Goal: Use online tool/utility: Utilize a website feature to perform a specific function

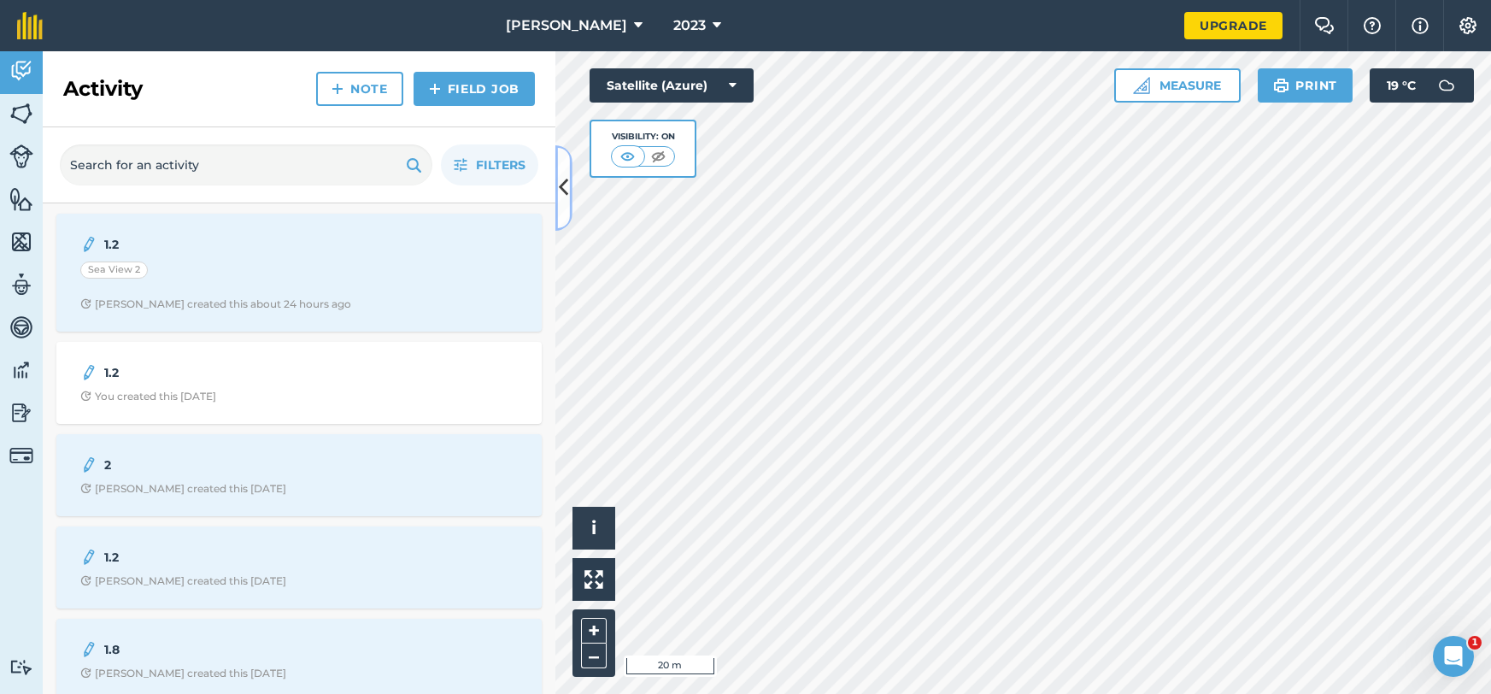
click at [561, 183] on icon at bounding box center [563, 188] width 9 height 30
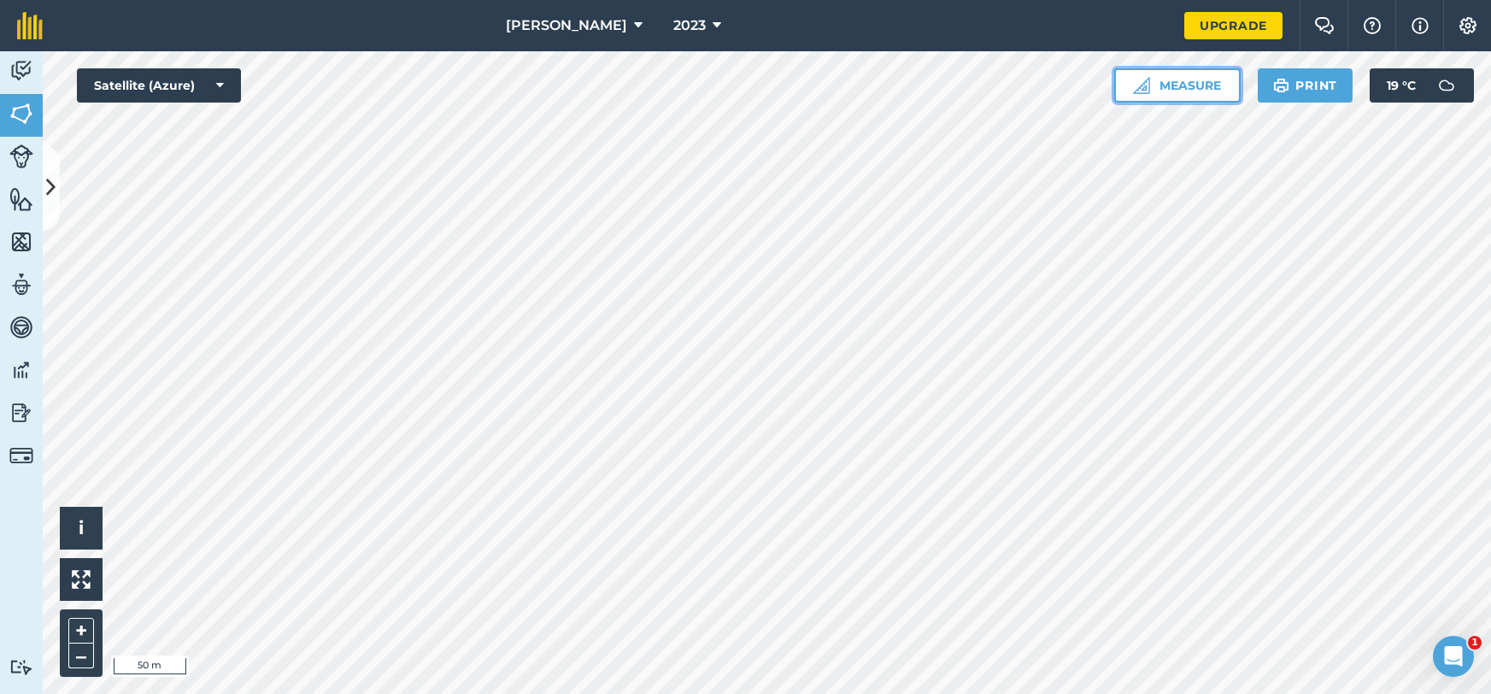
click at [1177, 90] on button "Measure" at bounding box center [1177, 85] width 126 height 34
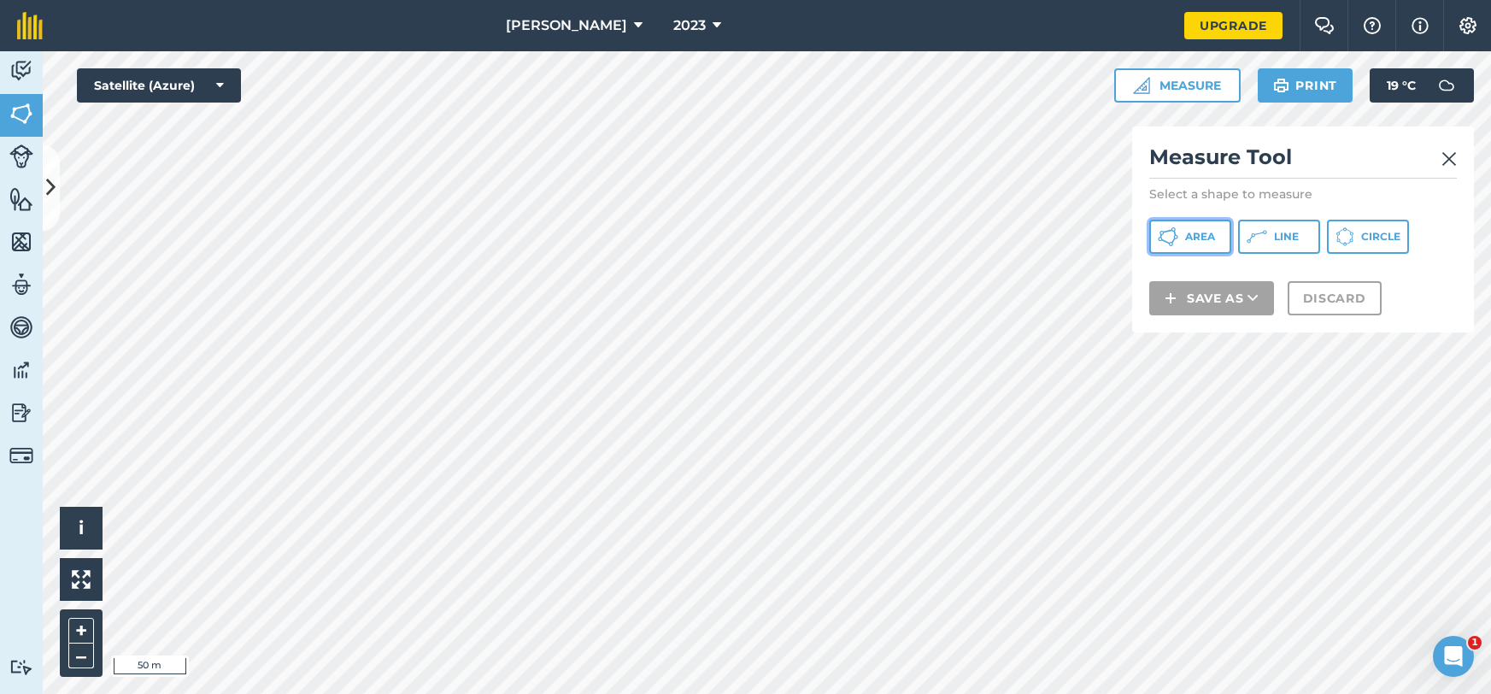
click at [1206, 245] on button "Area" at bounding box center [1190, 237] width 82 height 34
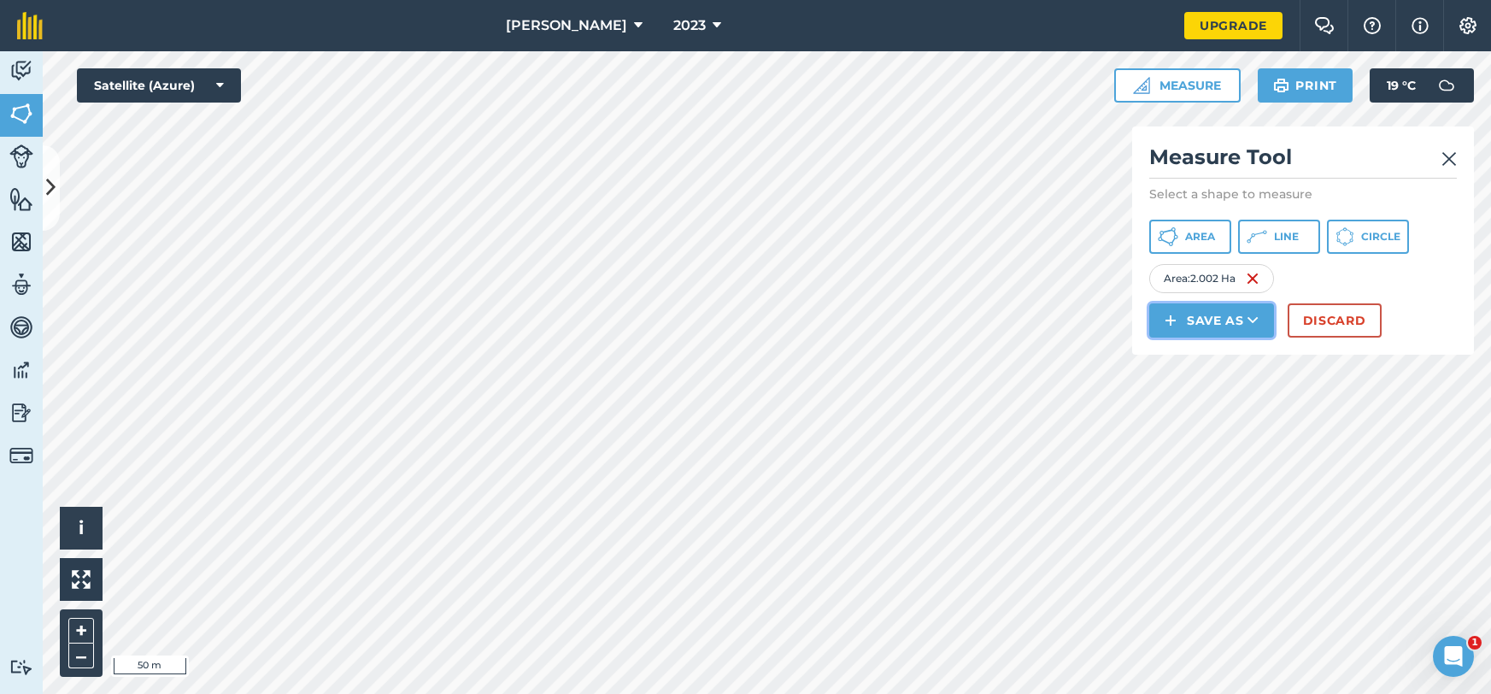
click at [1216, 317] on button "Save as" at bounding box center [1211, 320] width 125 height 34
click at [1229, 432] on link "Note" at bounding box center [1212, 436] width 120 height 38
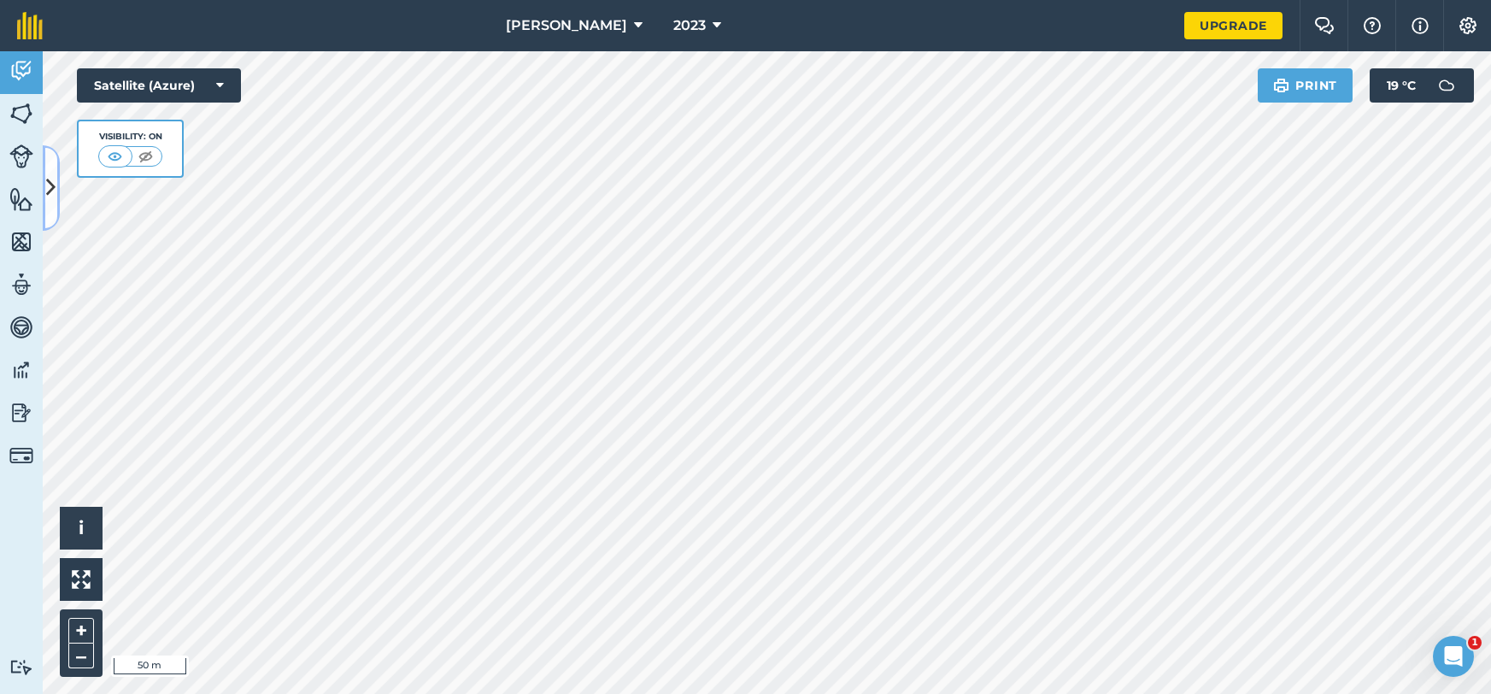
click at [54, 173] on icon at bounding box center [50, 188] width 9 height 30
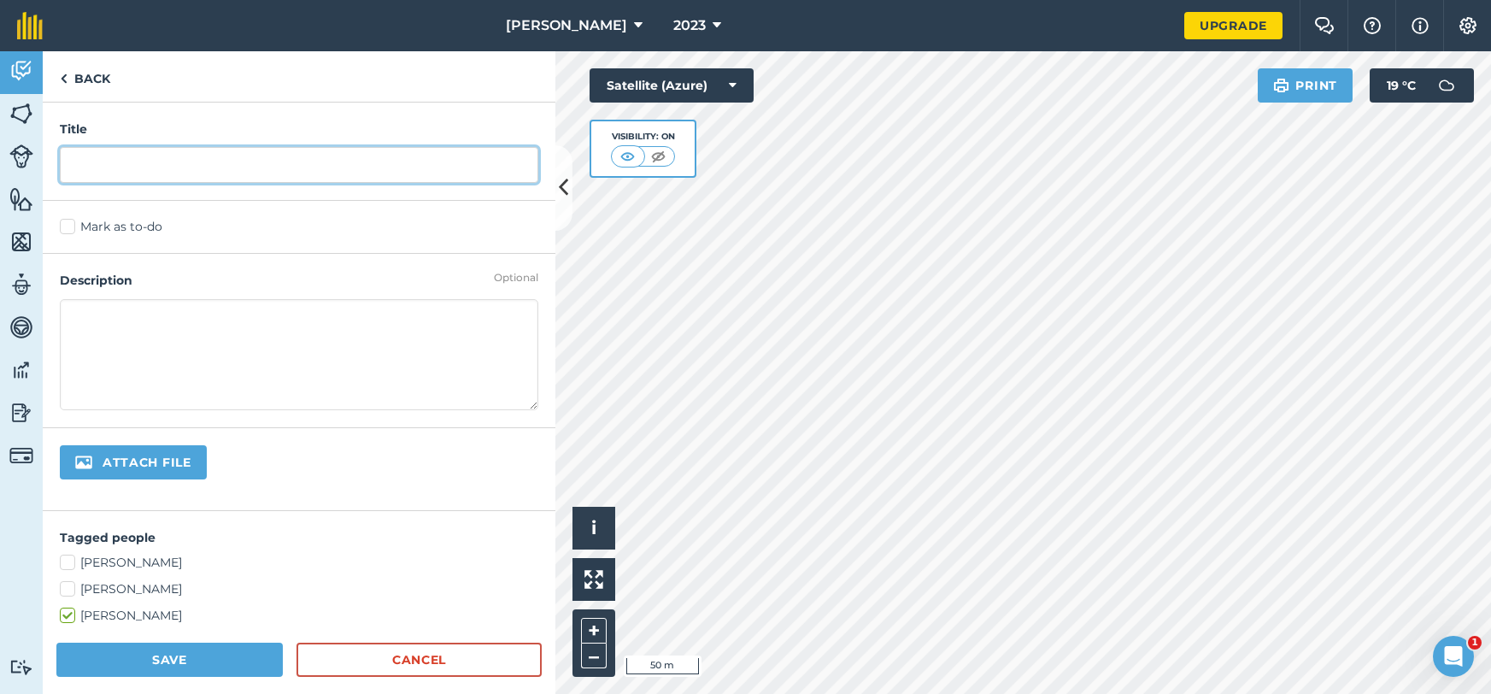
click at [87, 151] on input "text" at bounding box center [299, 165] width 478 height 36
type input "2"
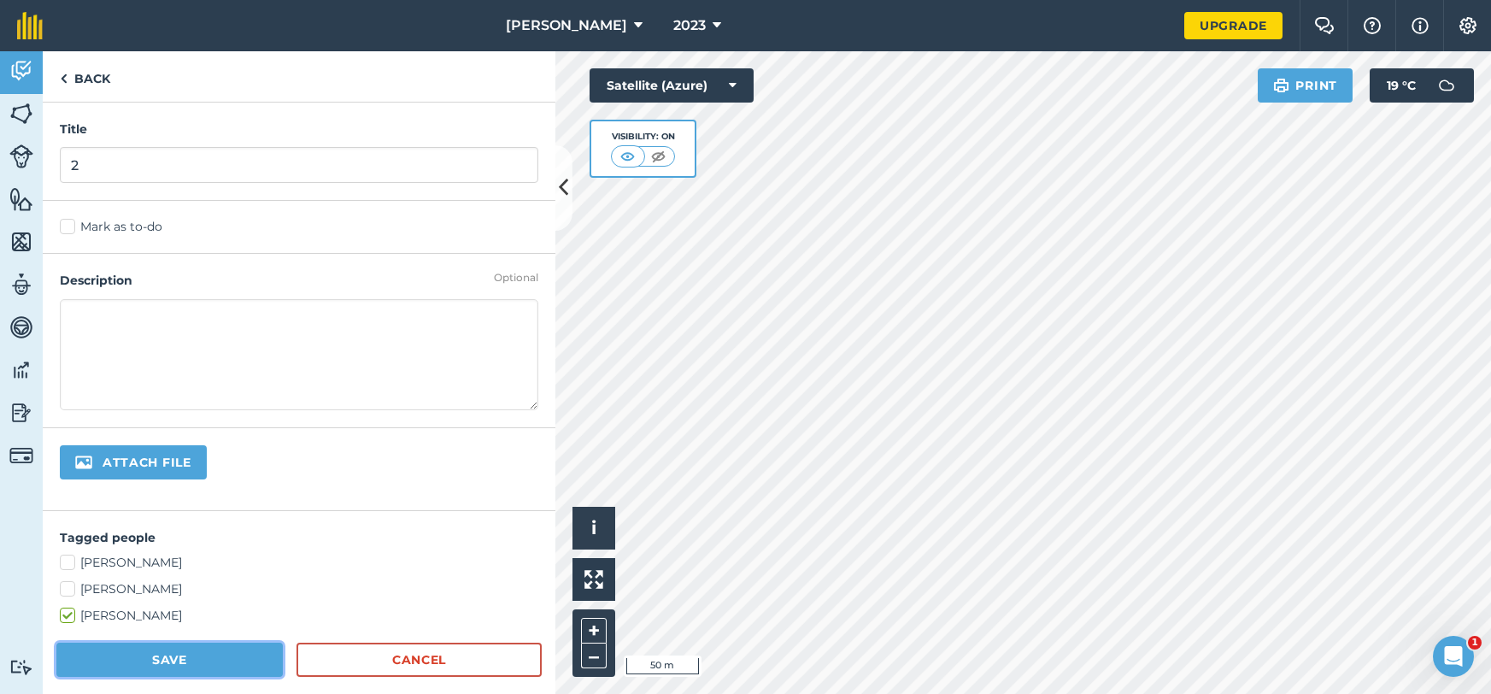
click at [142, 664] on button "Save" at bounding box center [169, 660] width 226 height 34
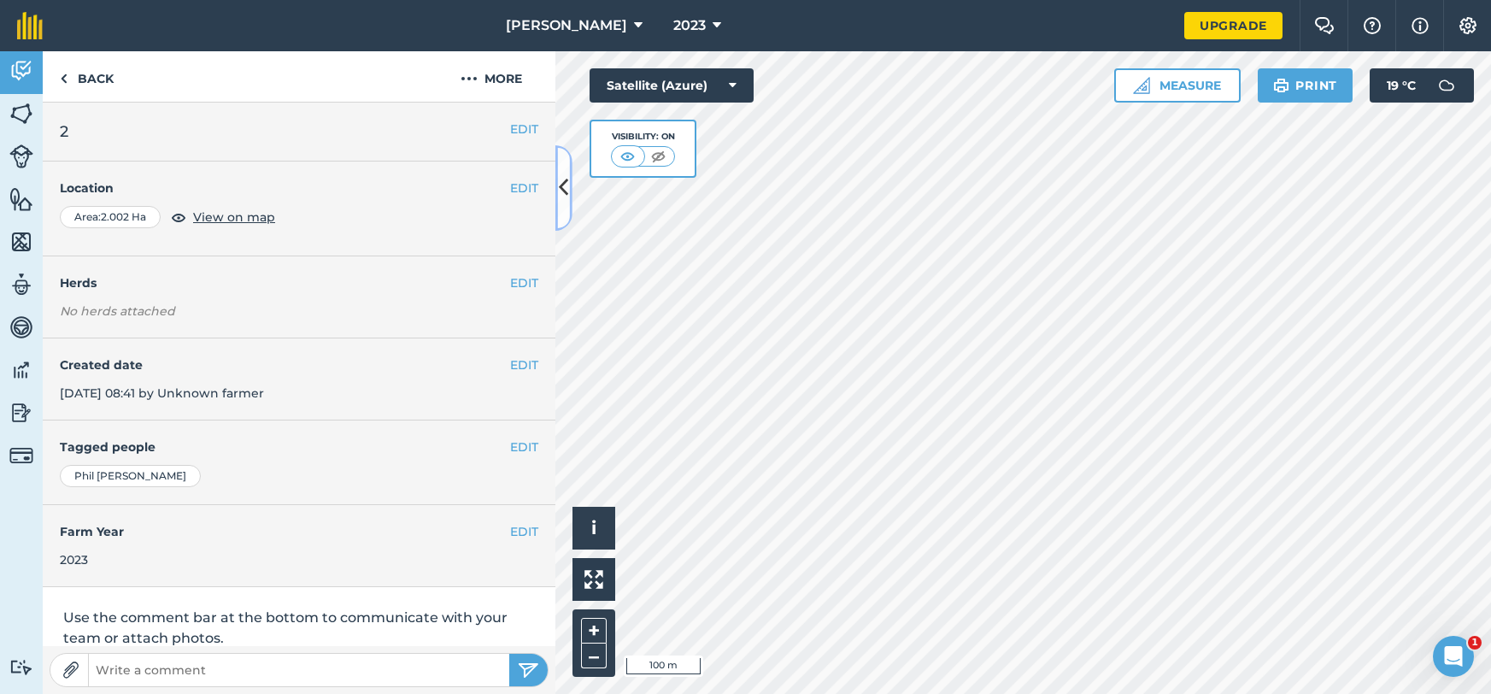
click at [572, 207] on button at bounding box center [563, 187] width 17 height 85
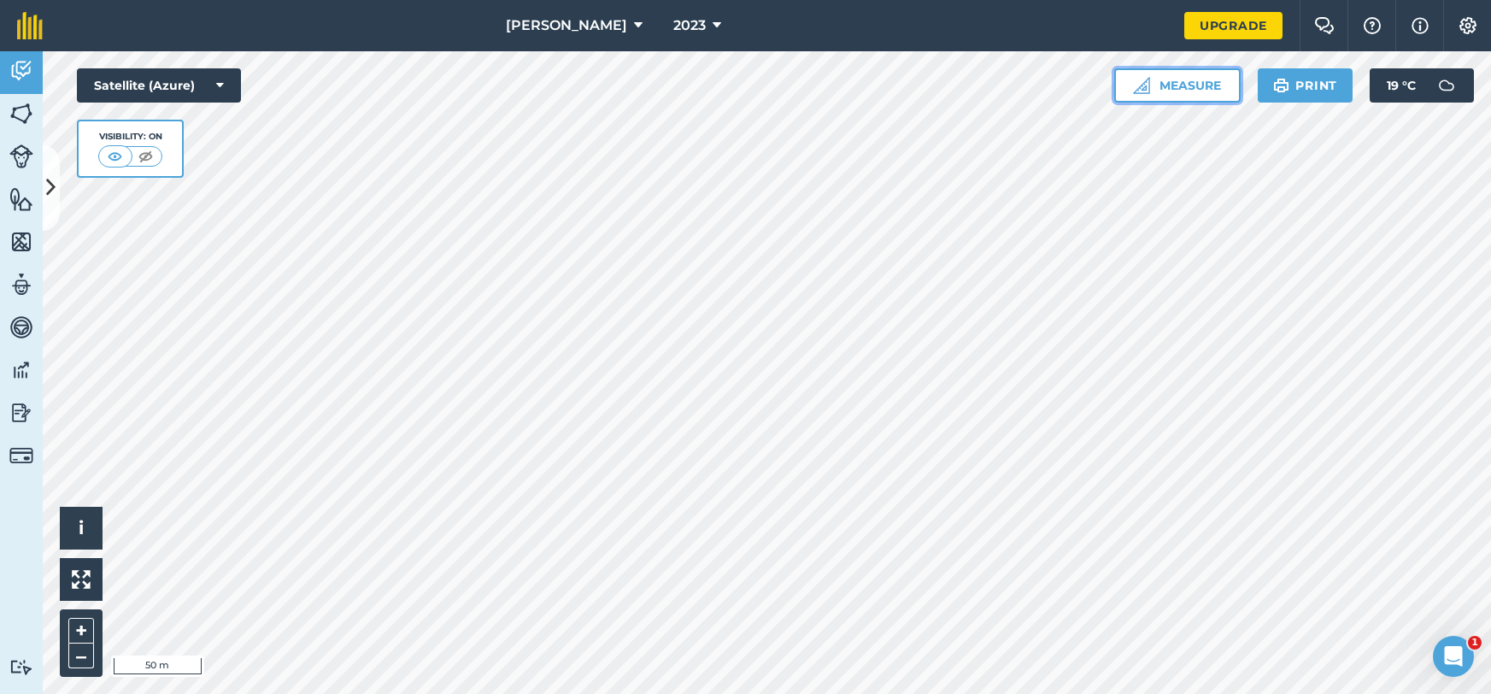
click at [1148, 85] on img at bounding box center [1141, 85] width 17 height 17
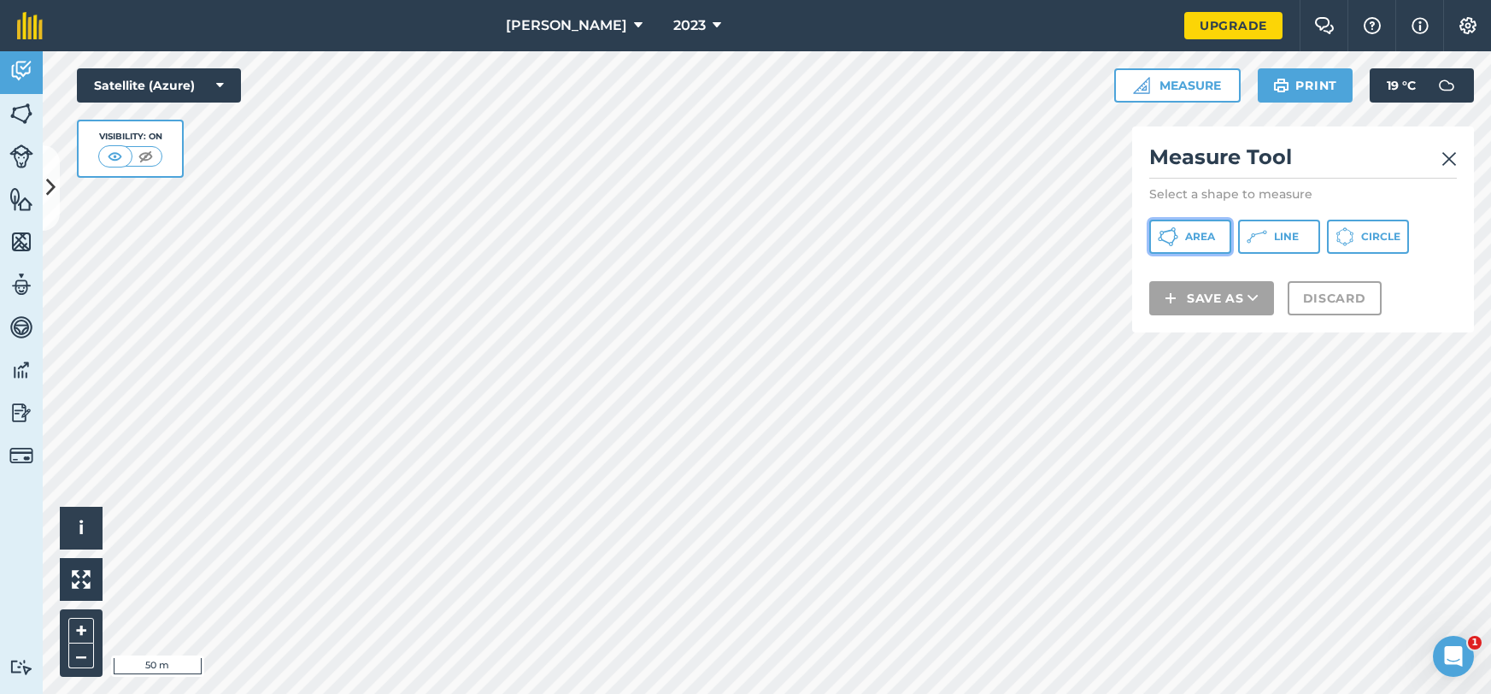
click at [1182, 243] on button "Area" at bounding box center [1190, 237] width 82 height 34
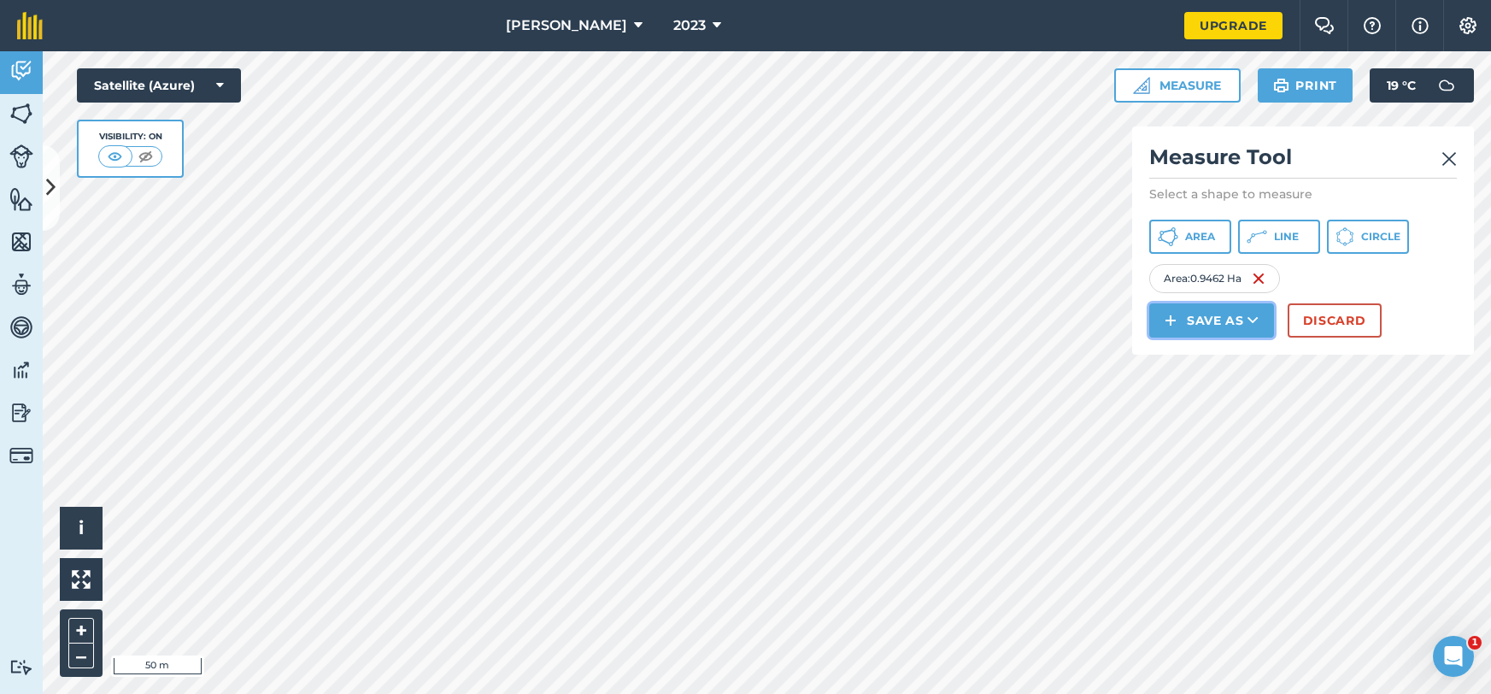
click at [1215, 325] on button "Save as" at bounding box center [1211, 320] width 125 height 34
click at [1187, 431] on link "Note" at bounding box center [1212, 436] width 120 height 38
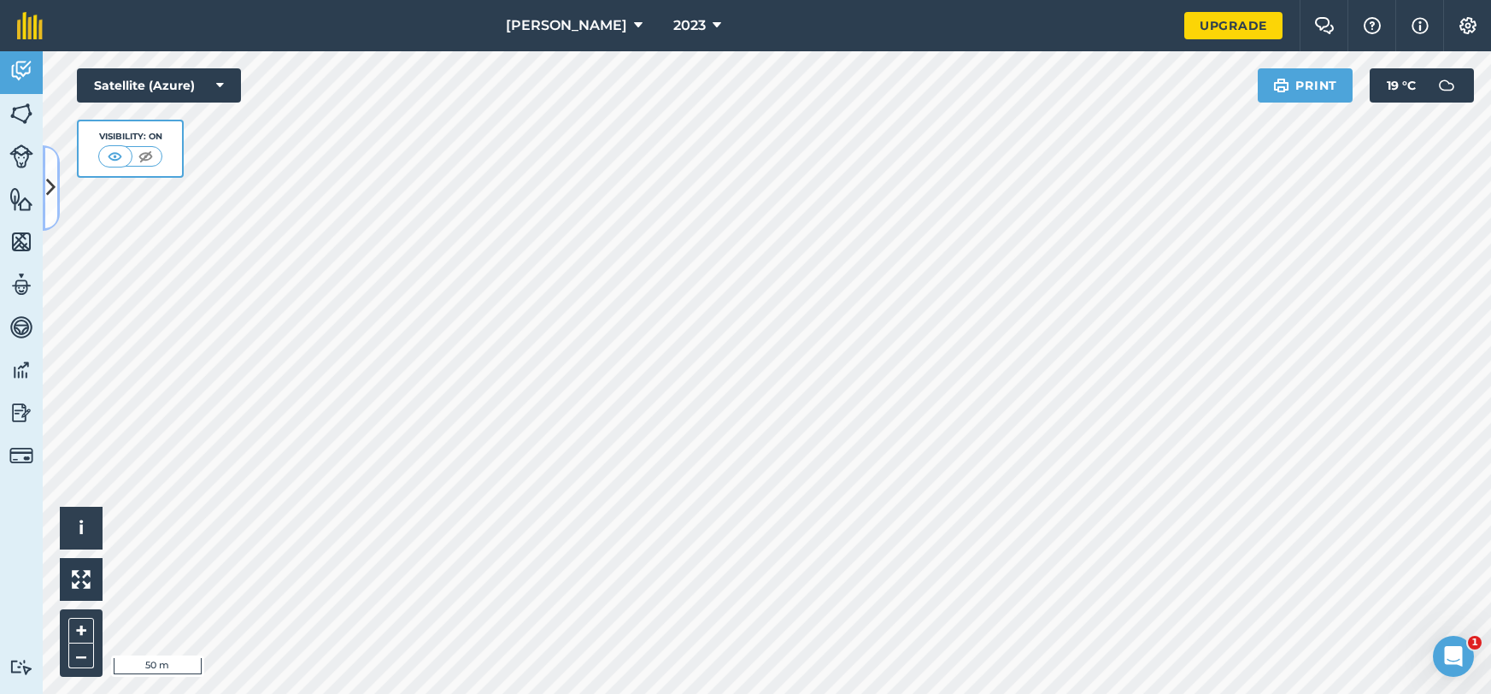
click at [55, 206] on button at bounding box center [51, 187] width 17 height 85
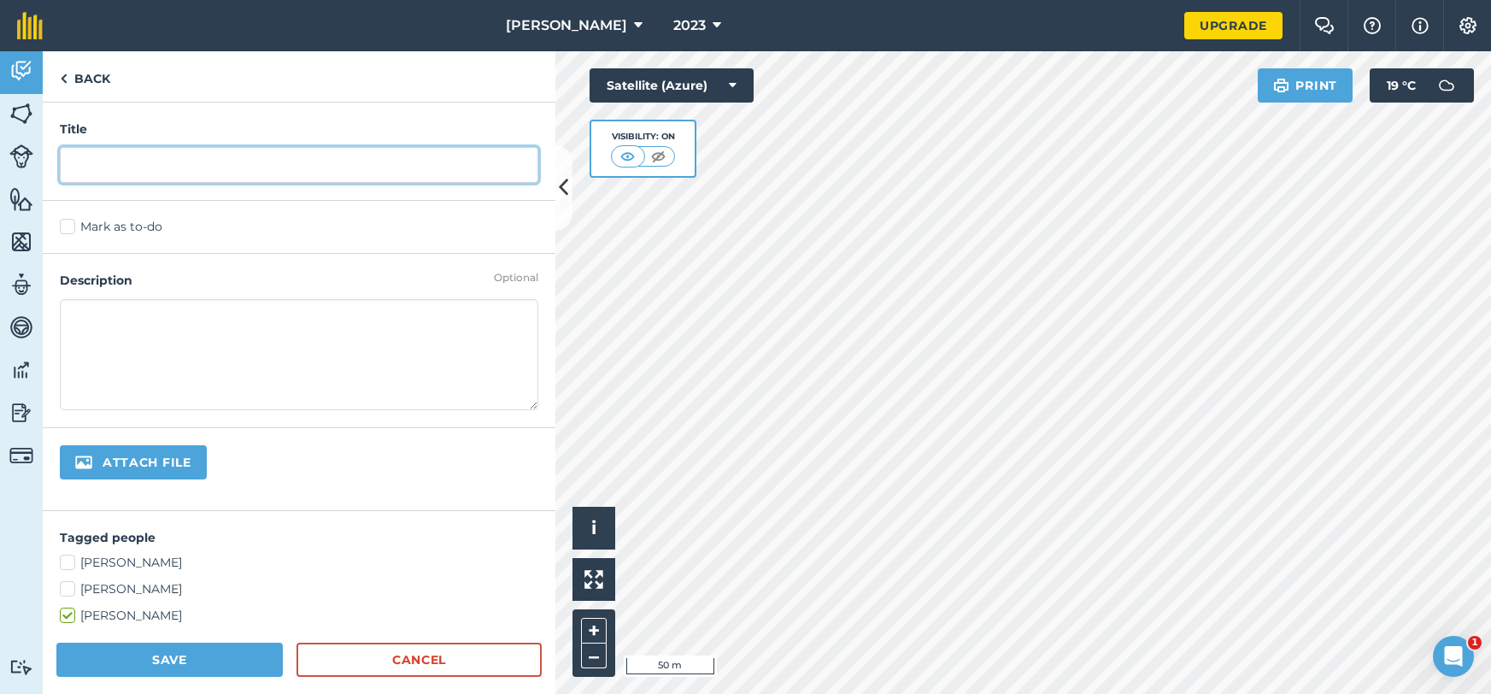
click at [159, 167] on input "text" at bounding box center [299, 165] width 478 height 36
type input "0.9"
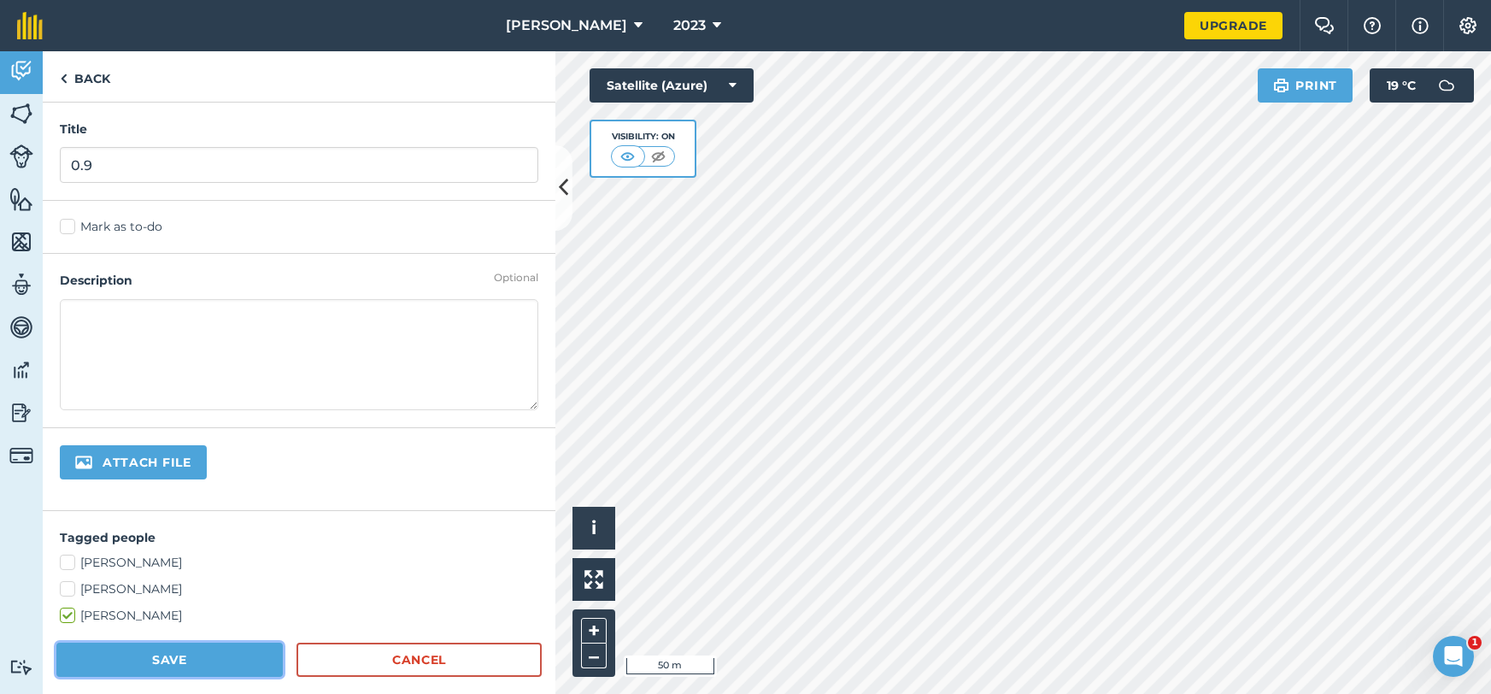
click at [129, 653] on button "Save" at bounding box center [169, 660] width 226 height 34
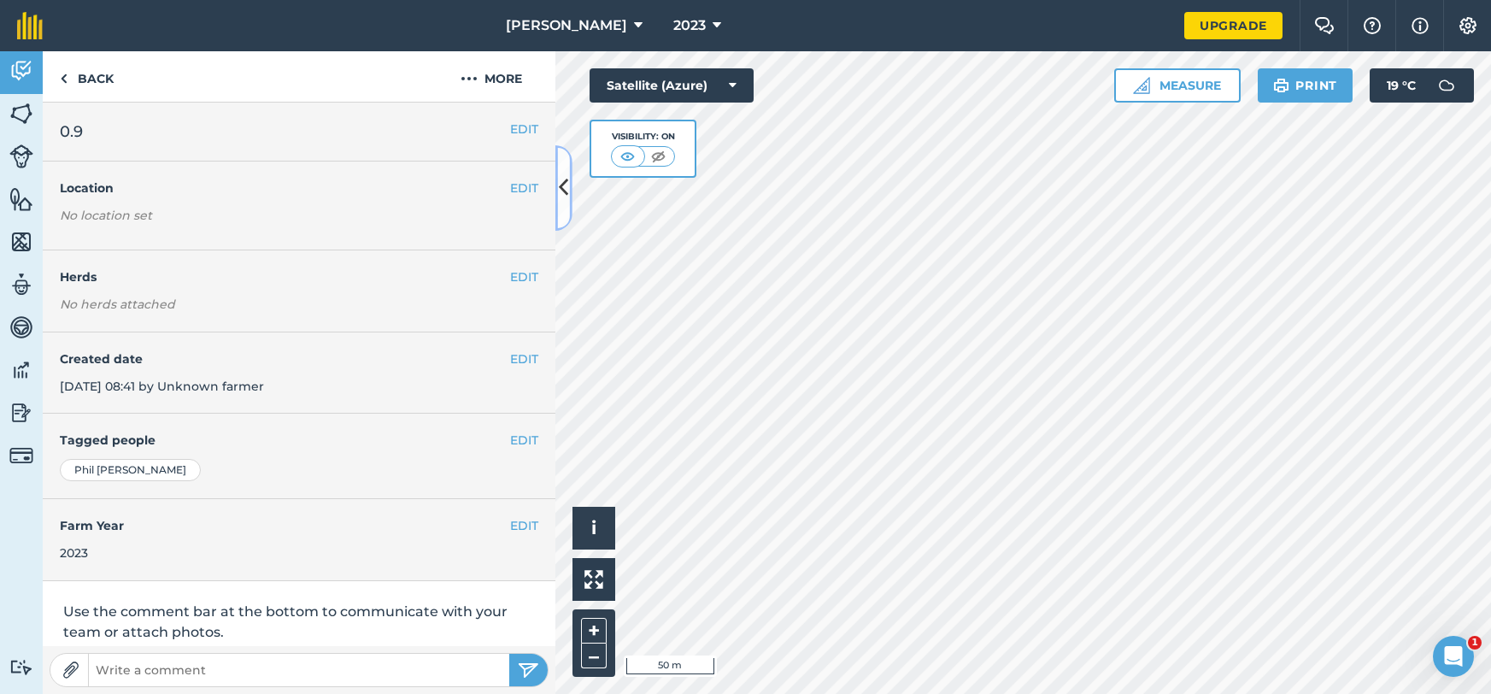
click at [564, 201] on icon at bounding box center [563, 188] width 9 height 30
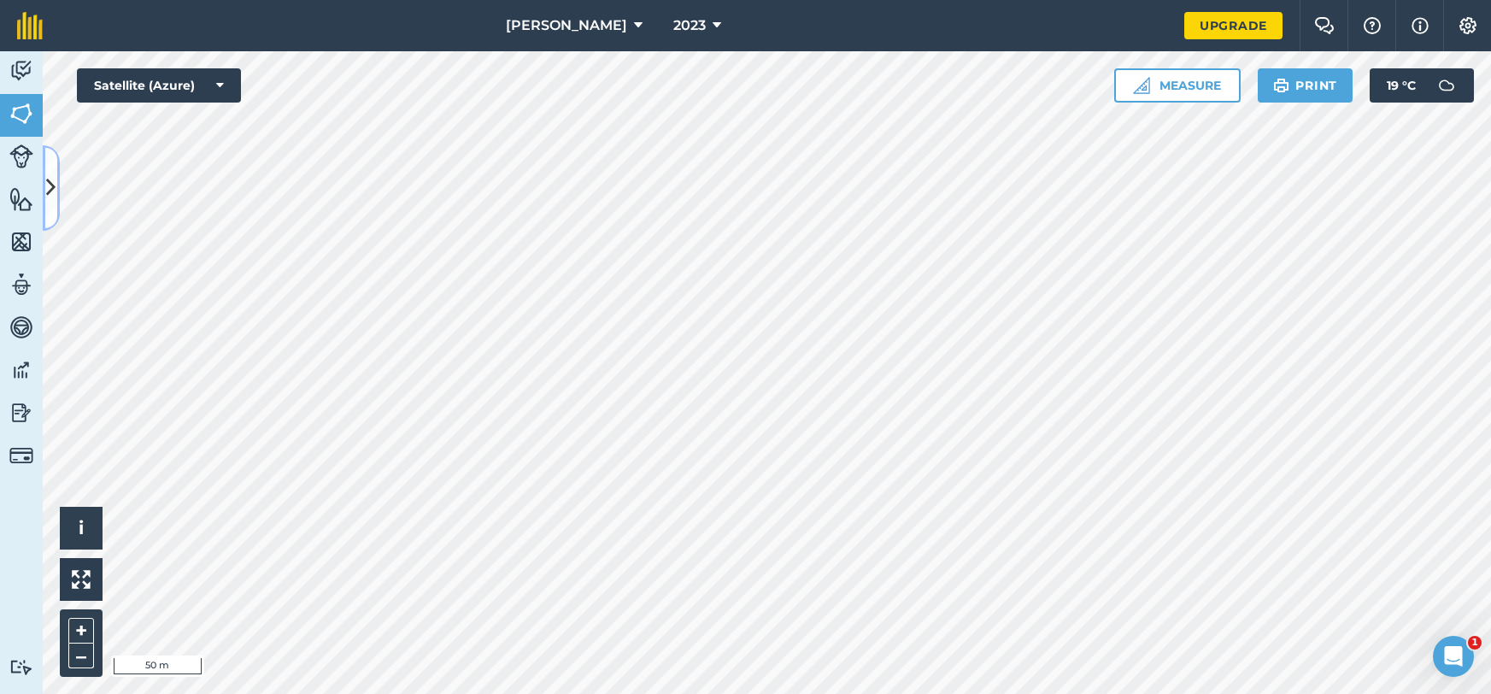
click at [50, 179] on icon at bounding box center [50, 188] width 9 height 30
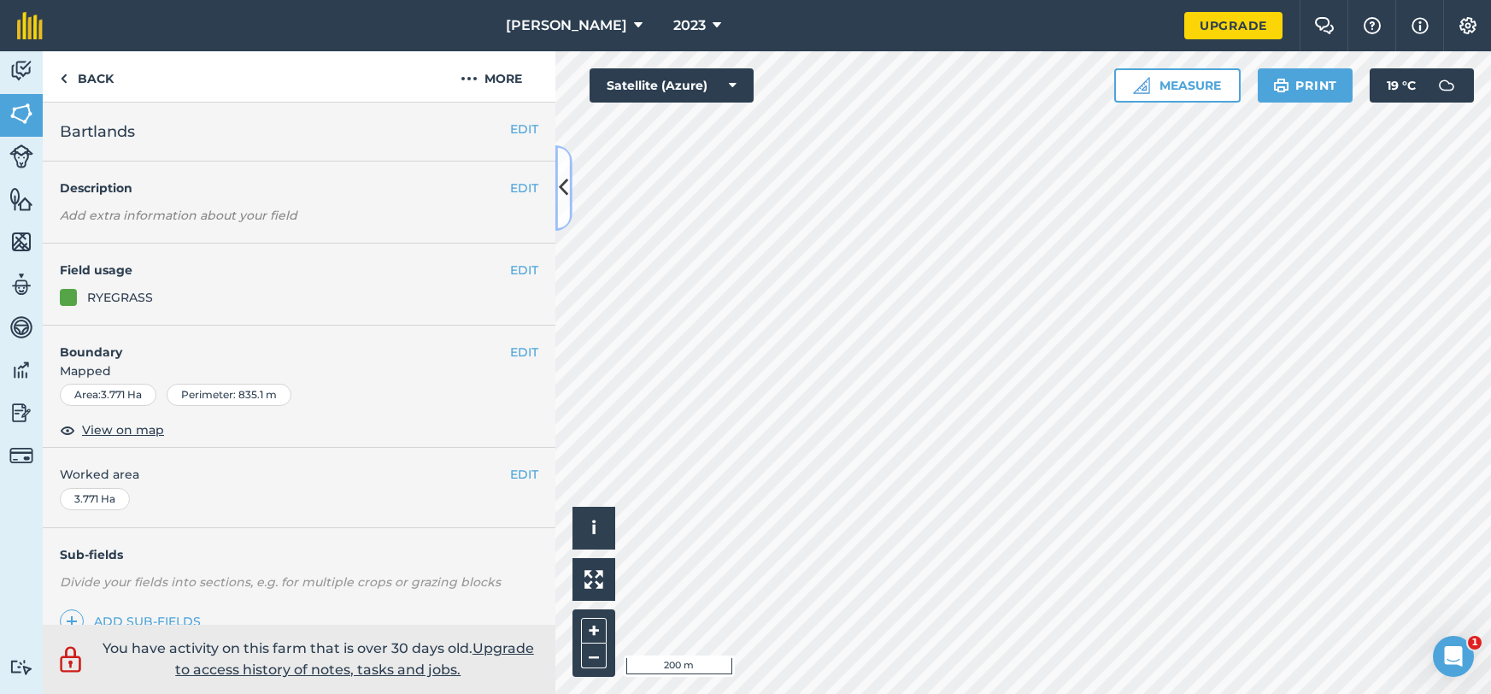
click at [559, 204] on button at bounding box center [563, 187] width 17 height 85
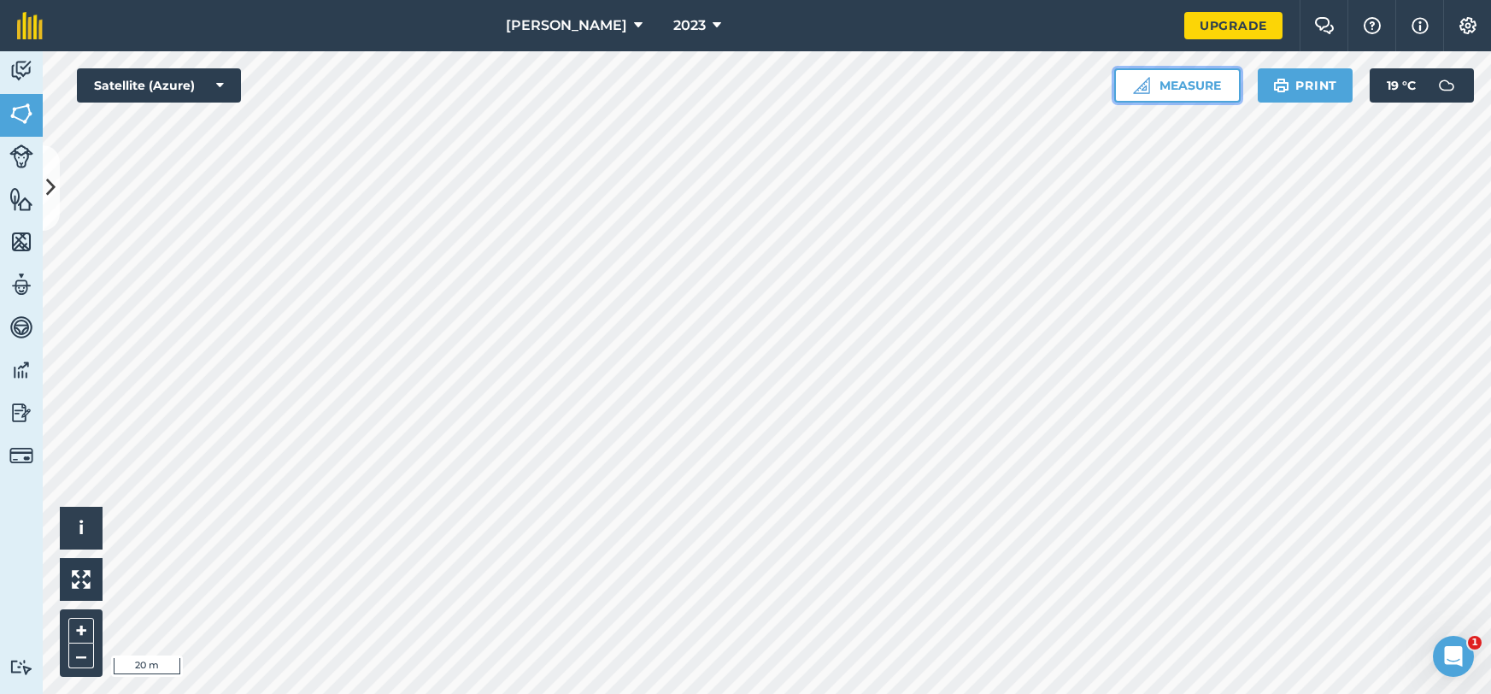
click at [1140, 92] on img at bounding box center [1141, 85] width 17 height 17
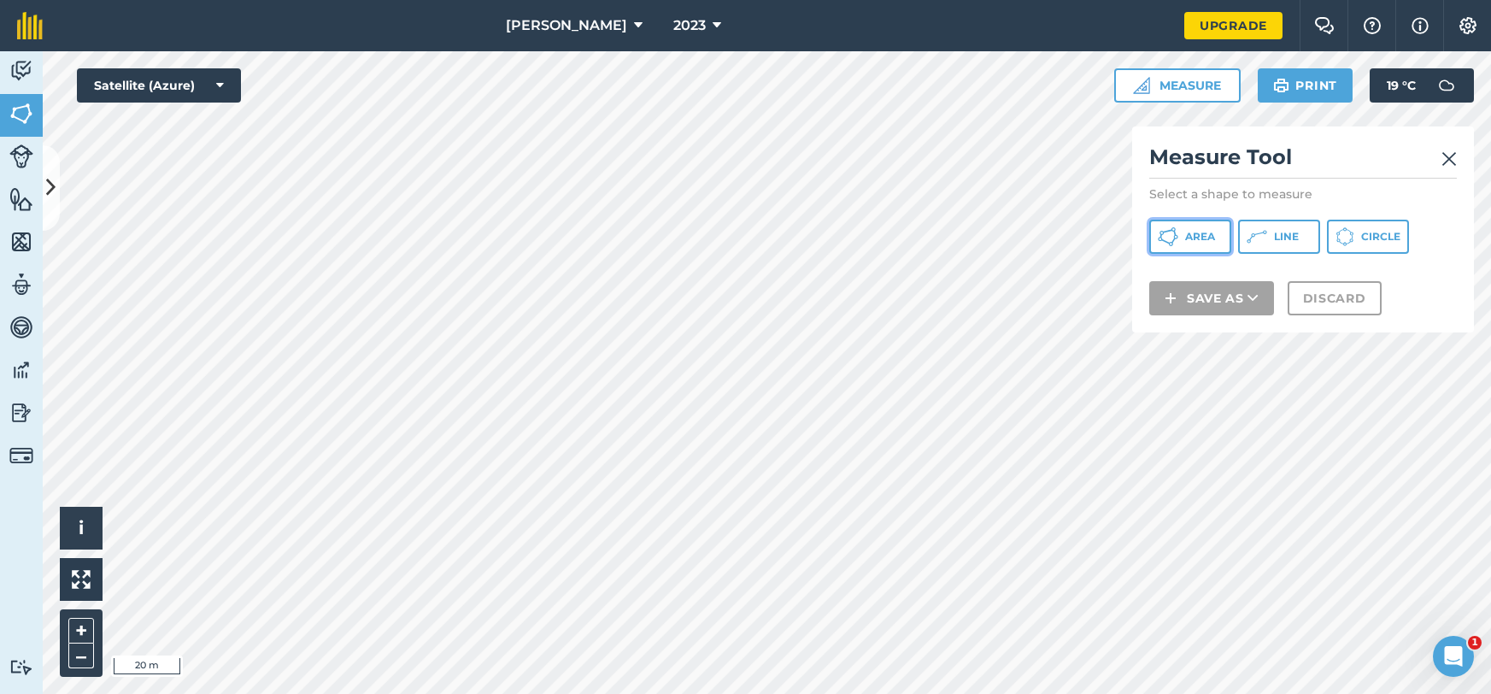
click at [1215, 232] on span "Area" at bounding box center [1200, 237] width 30 height 14
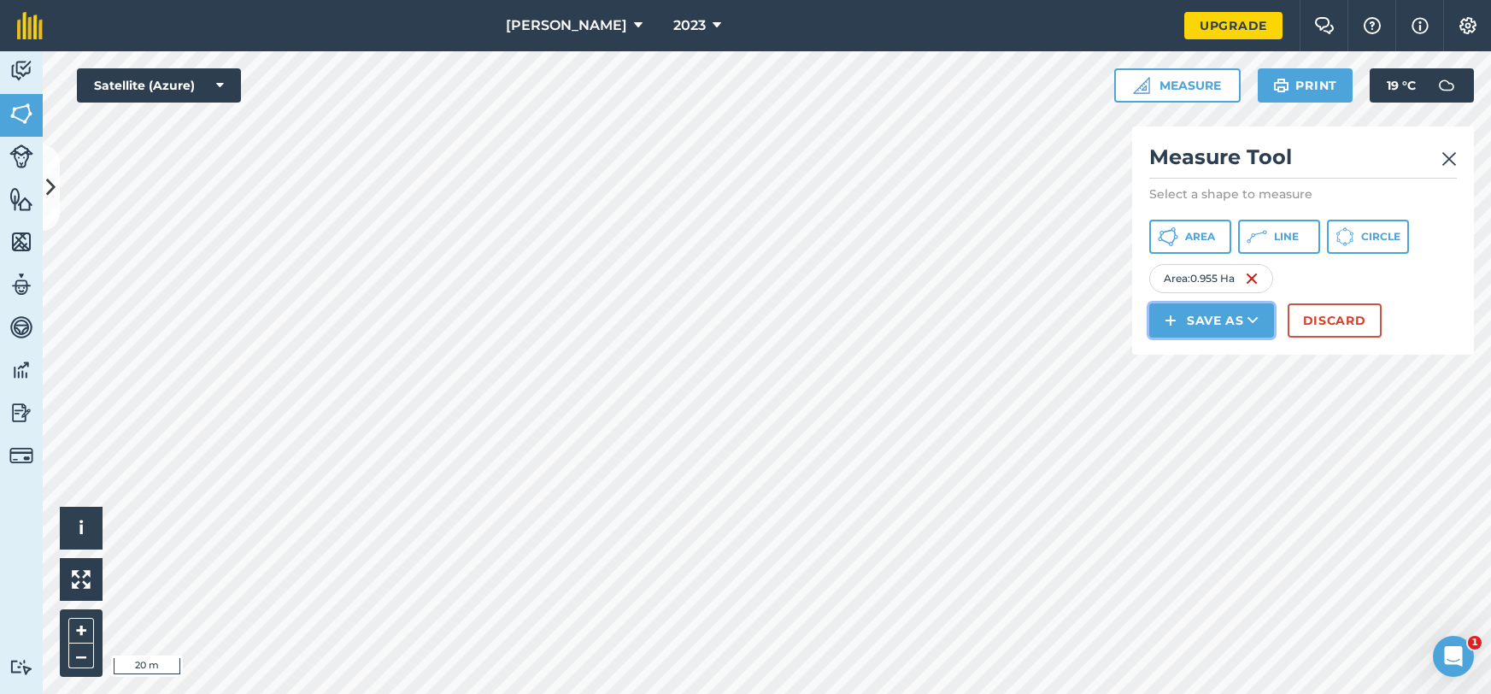
click at [1212, 316] on button "Save as" at bounding box center [1211, 320] width 125 height 34
click at [1209, 431] on link "Note" at bounding box center [1212, 436] width 120 height 38
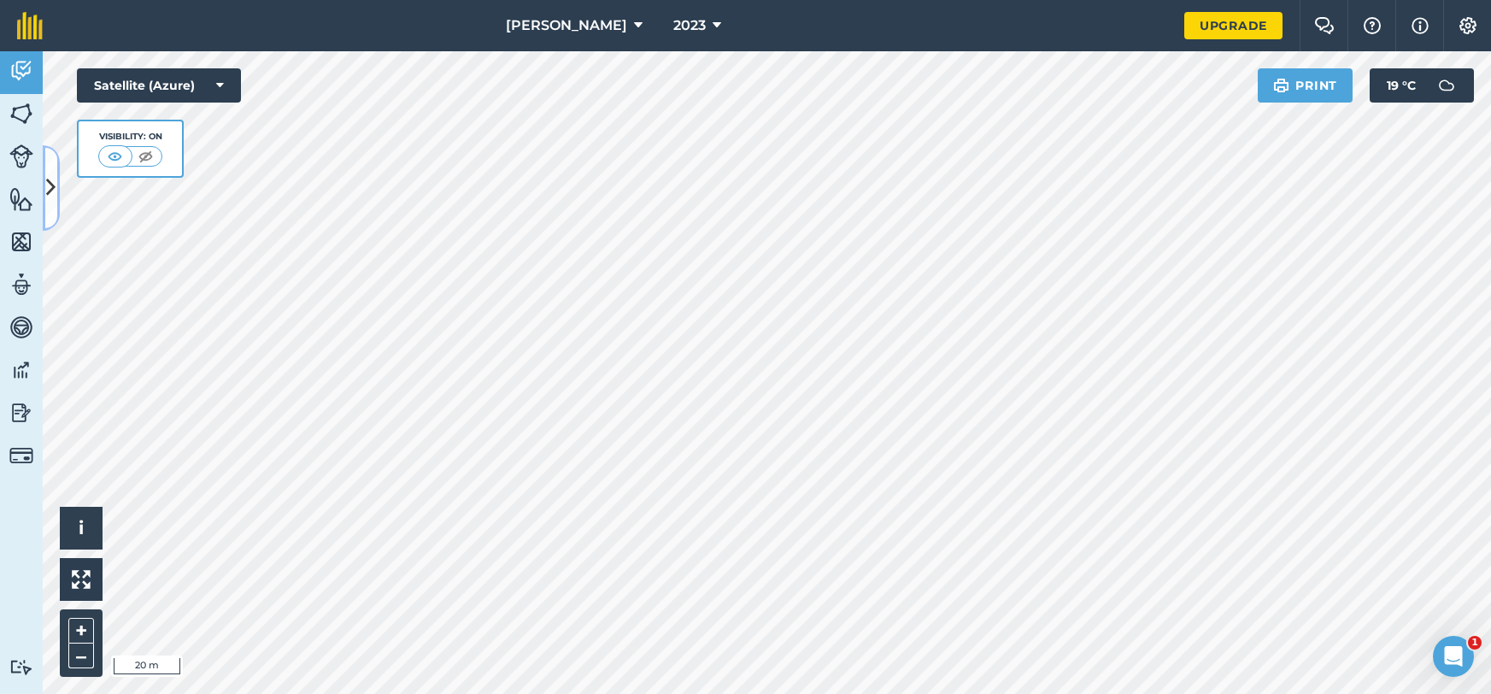
click at [52, 197] on icon at bounding box center [50, 188] width 9 height 30
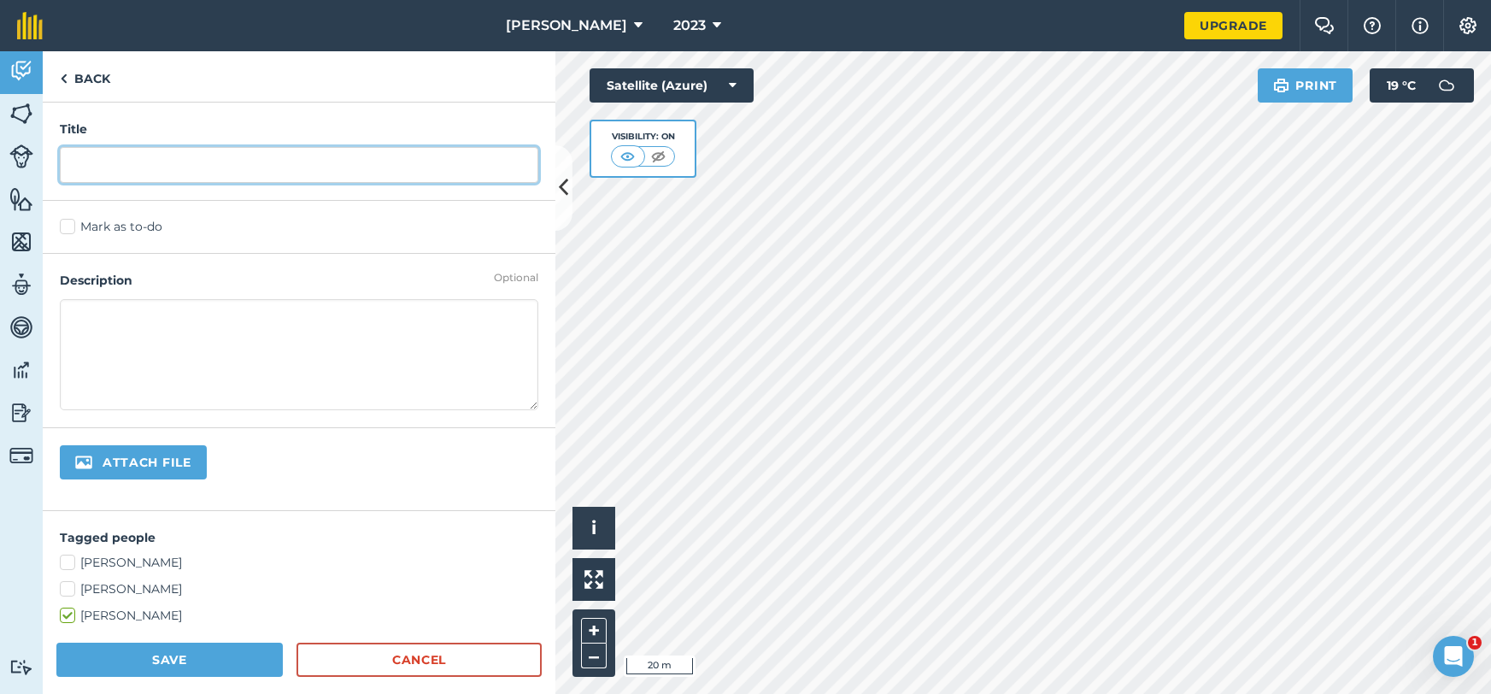
click at [96, 175] on input "text" at bounding box center [299, 165] width 478 height 36
type input "0.9"
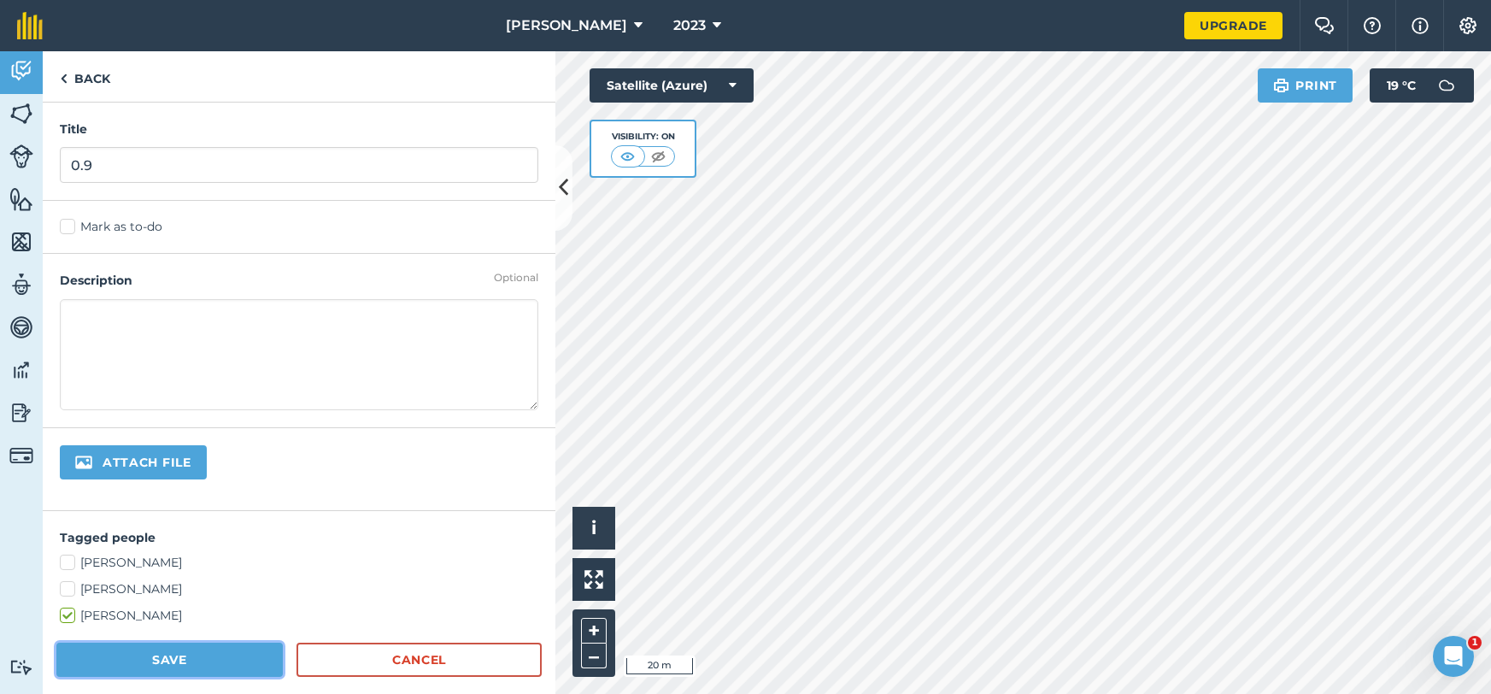
click at [190, 657] on button "Save" at bounding box center [169, 660] width 226 height 34
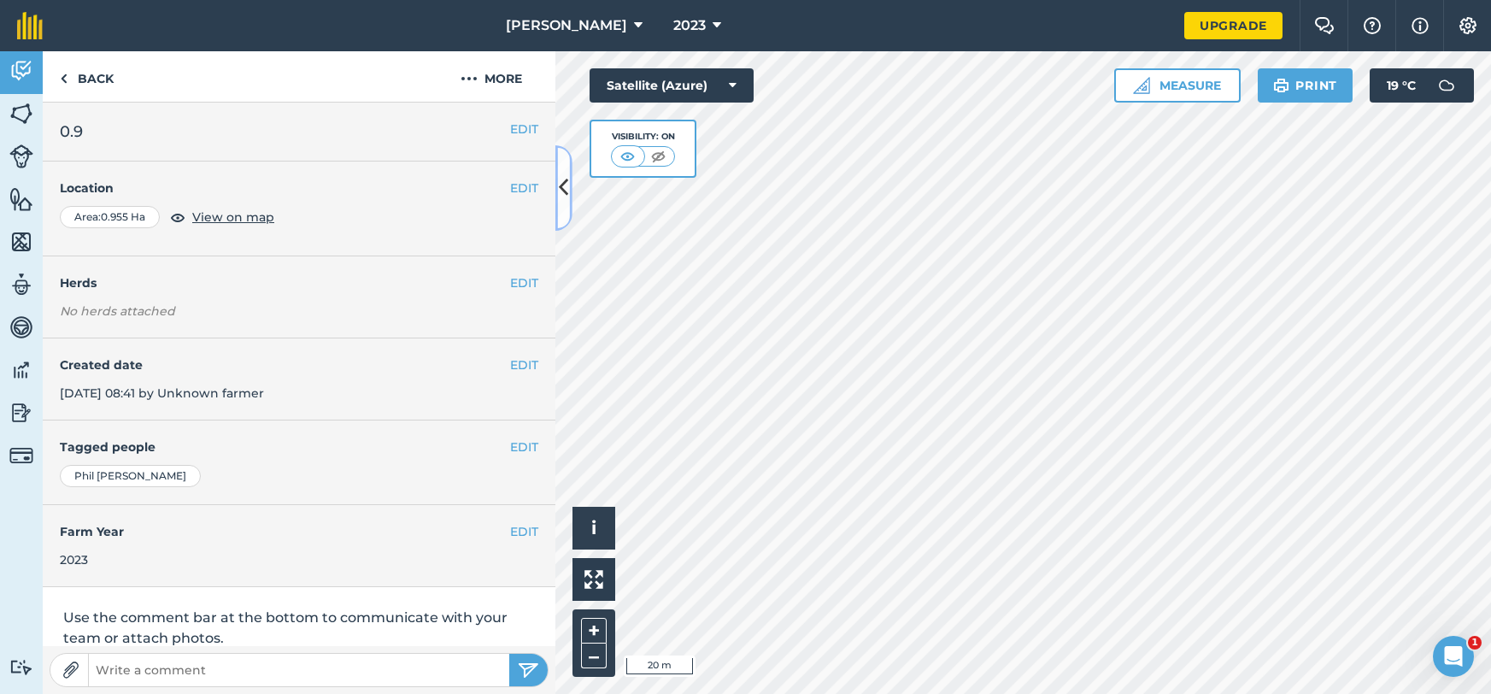
click at [568, 199] on button at bounding box center [563, 187] width 17 height 85
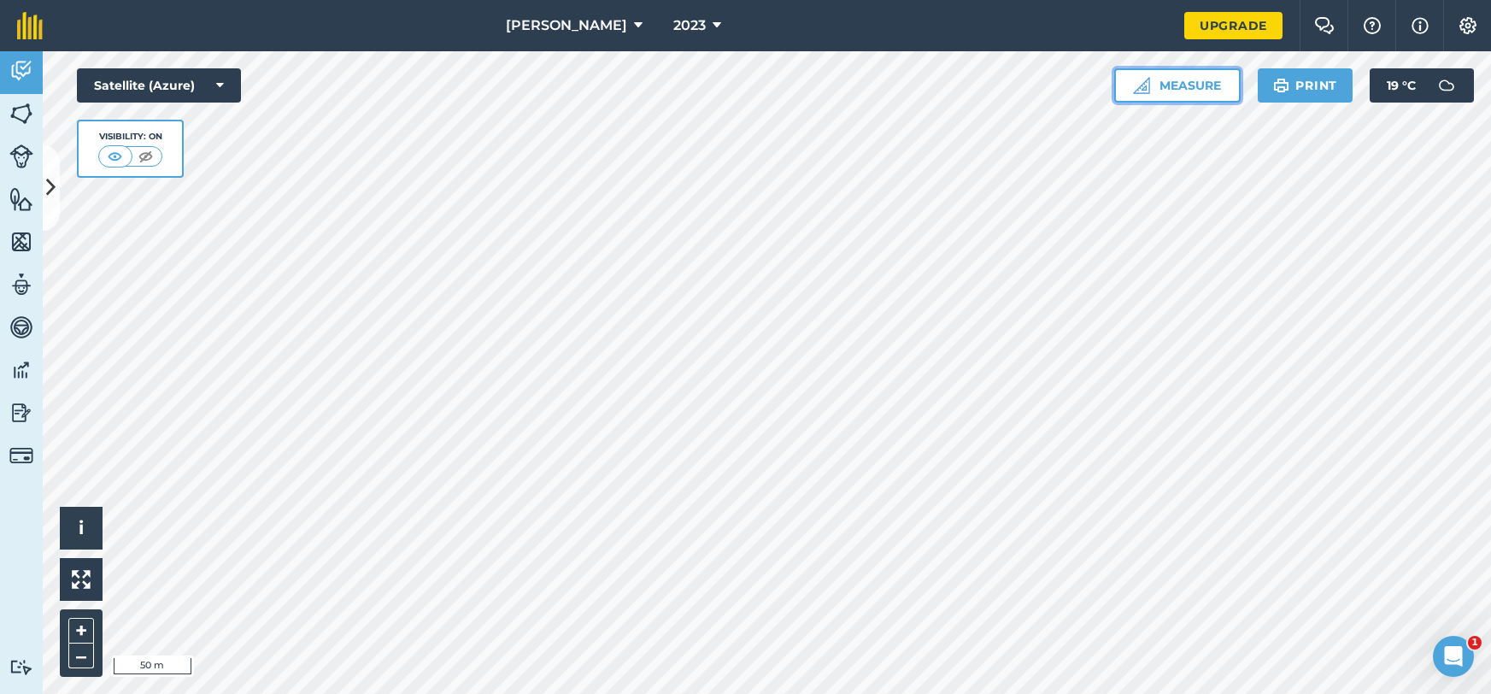
click at [1178, 95] on button "Measure" at bounding box center [1177, 85] width 126 height 34
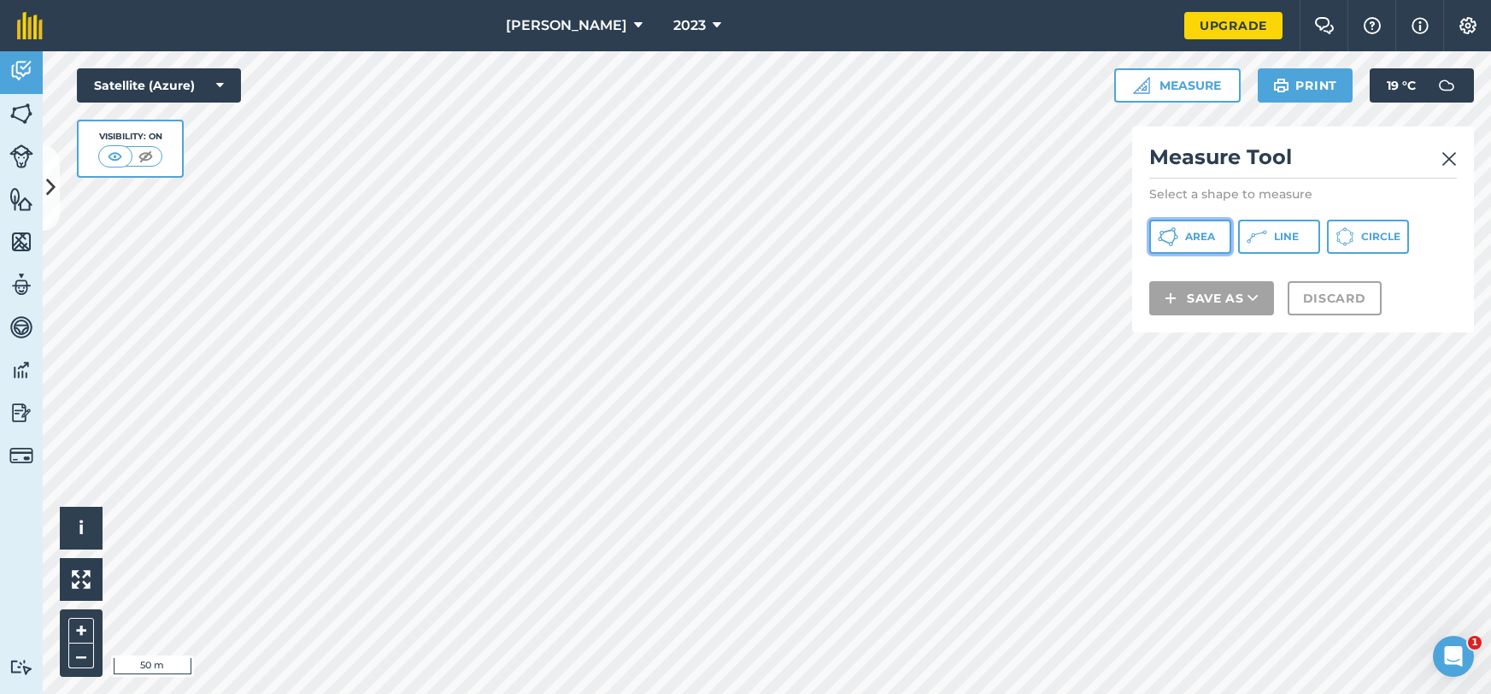
click at [1212, 248] on button "Area" at bounding box center [1190, 237] width 82 height 34
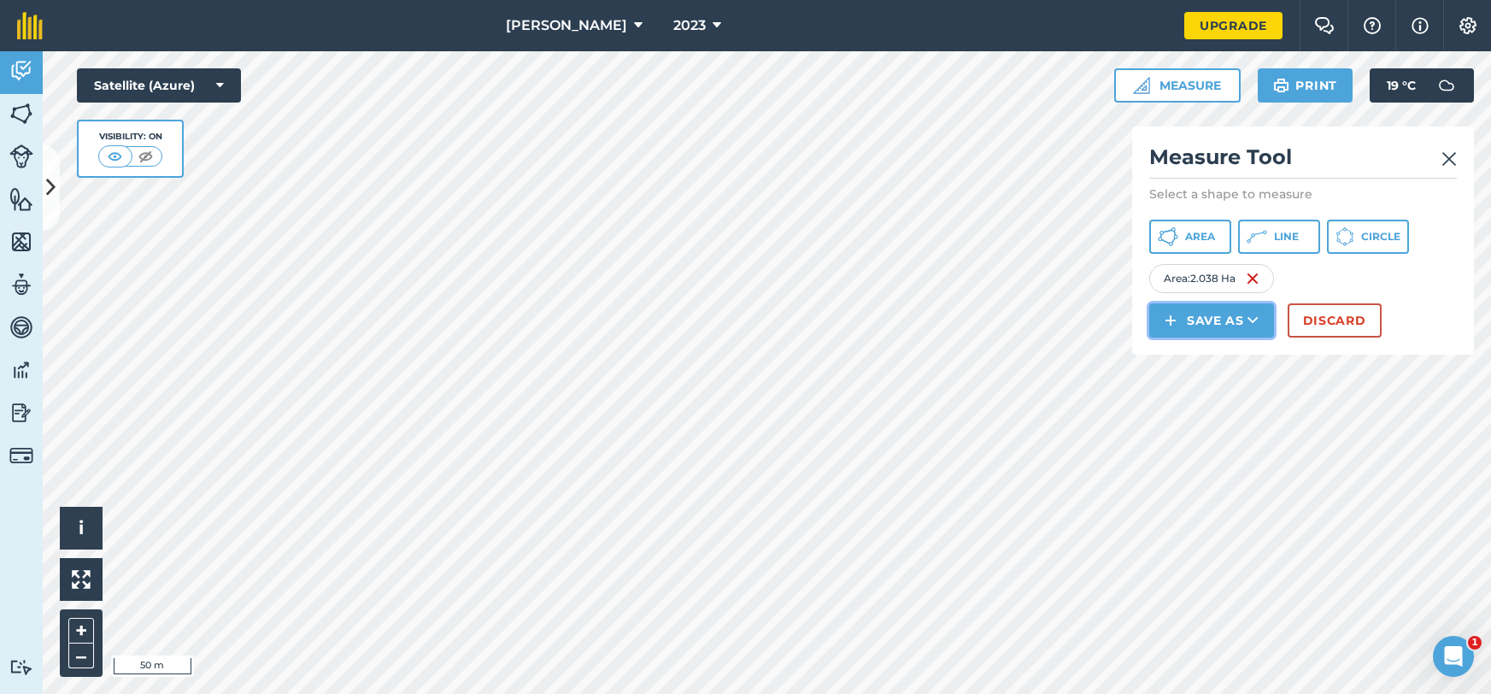
click at [1198, 325] on button "Save as" at bounding box center [1211, 320] width 125 height 34
click at [1220, 431] on link "Note" at bounding box center [1212, 436] width 120 height 38
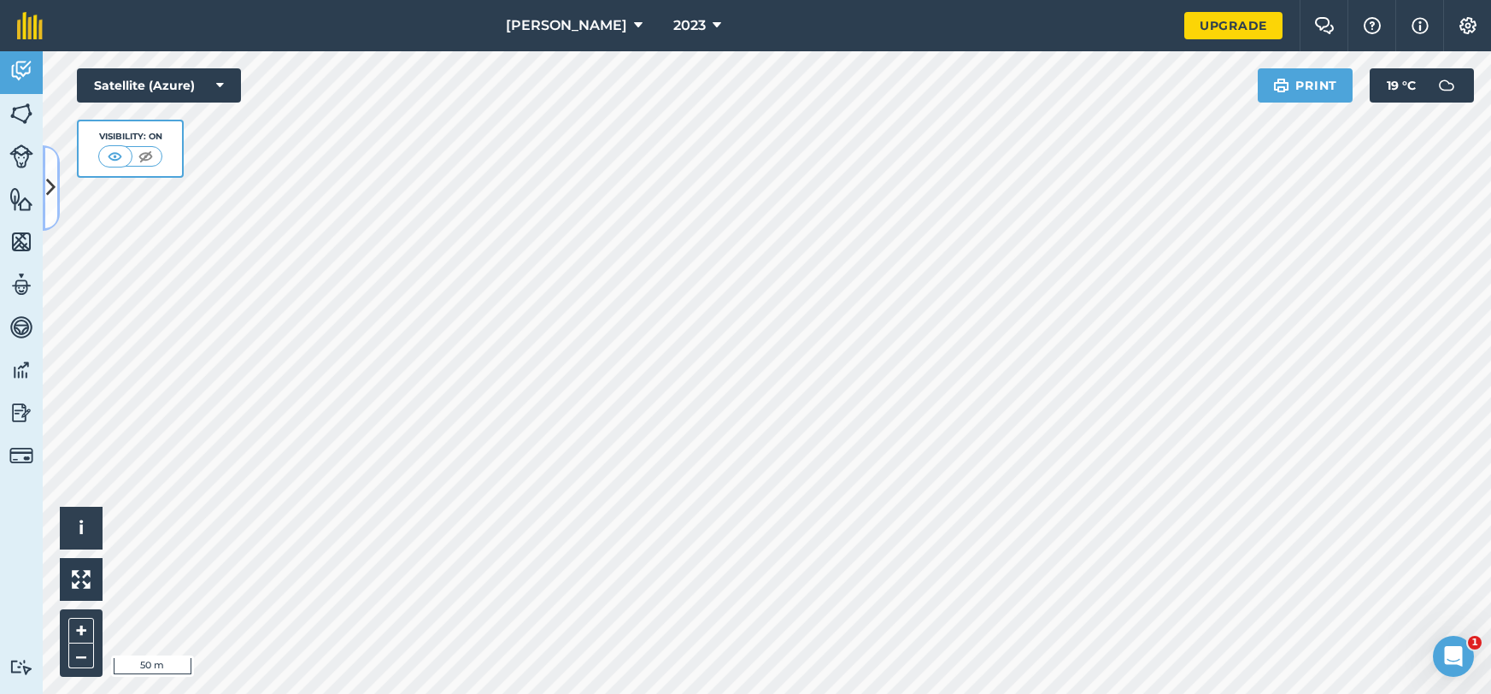
click at [51, 179] on icon at bounding box center [50, 188] width 9 height 30
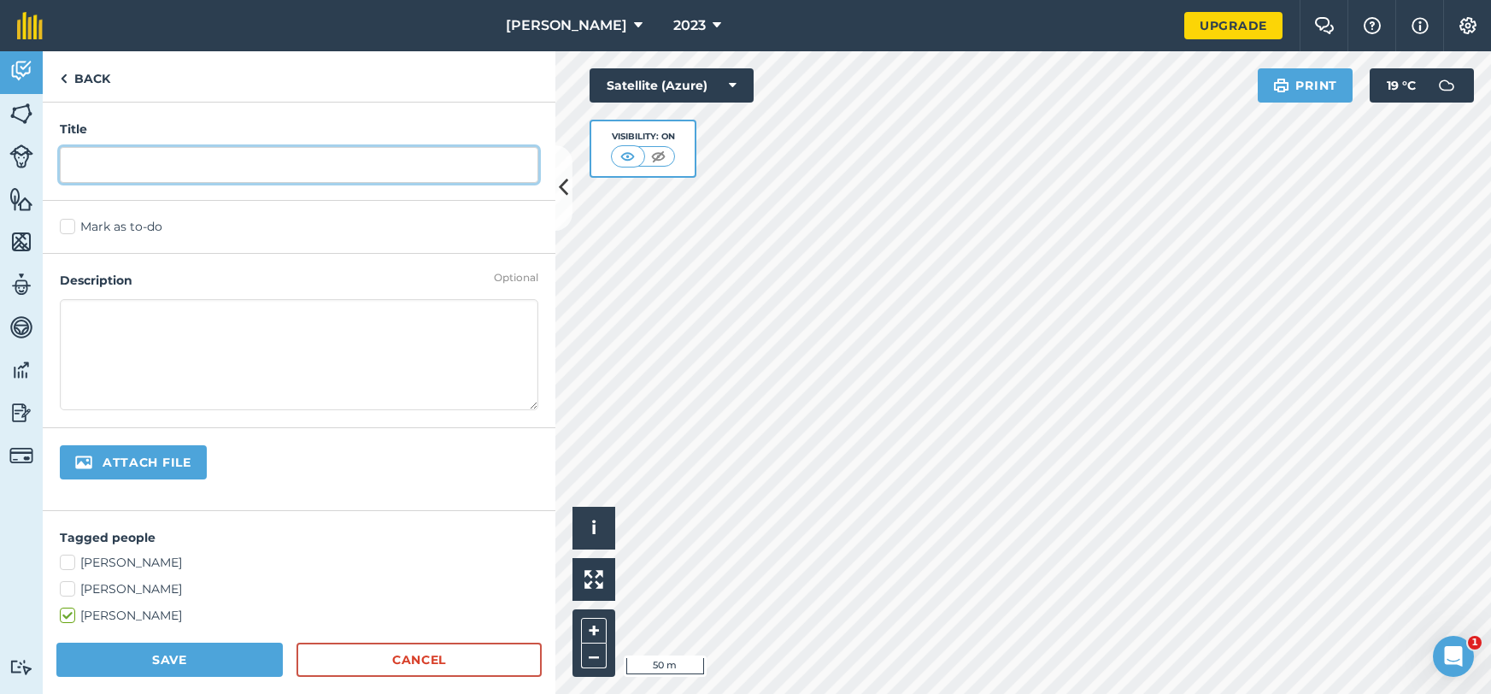
click at [94, 160] on input "text" at bounding box center [299, 165] width 478 height 36
type input "2"
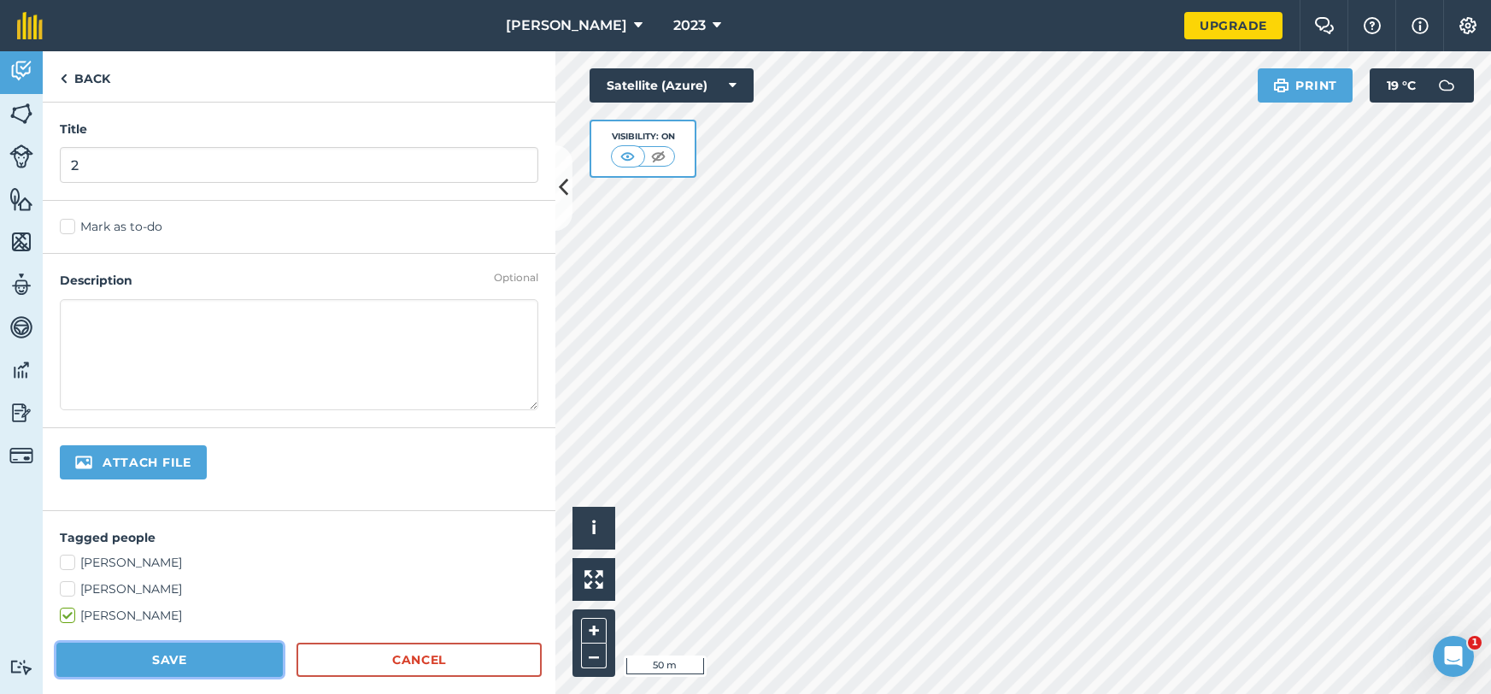
click at [108, 662] on button "Save" at bounding box center [169, 660] width 226 height 34
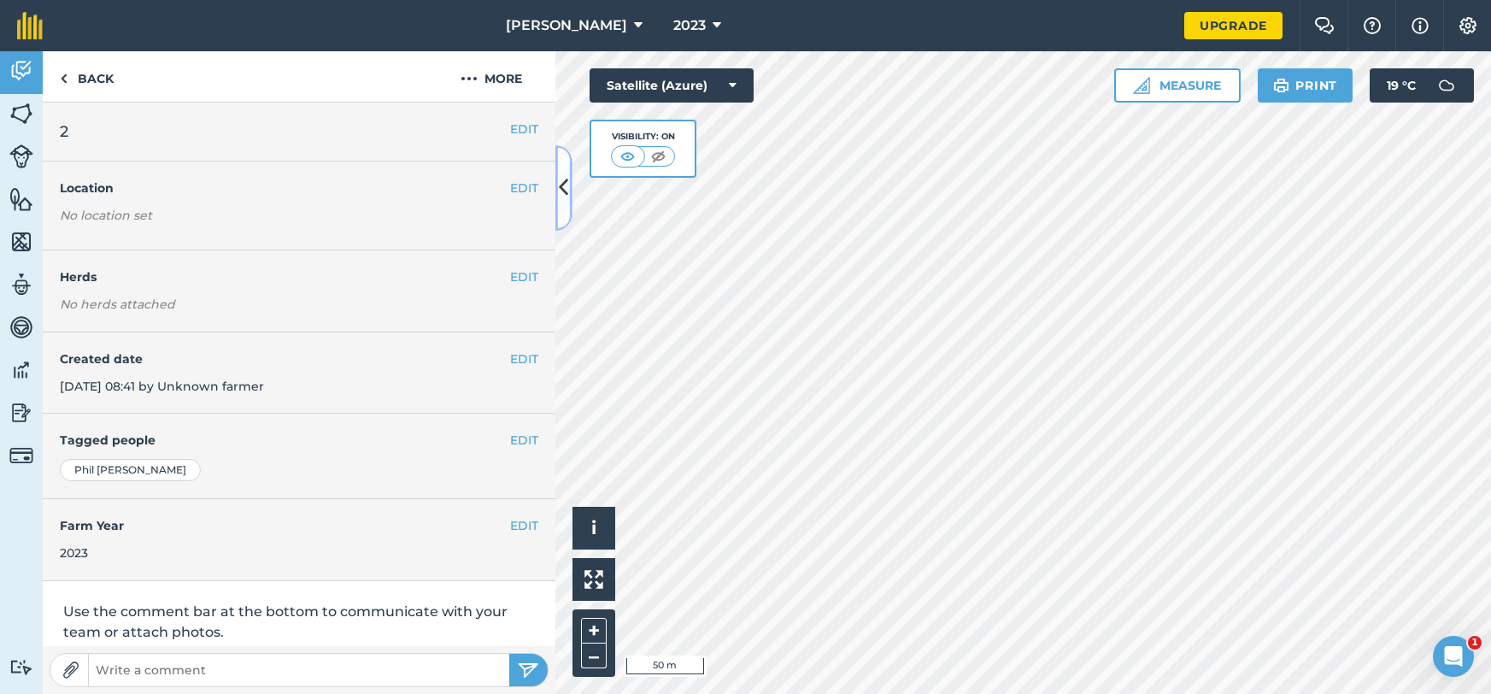
click at [566, 182] on icon at bounding box center [563, 188] width 9 height 30
